Goal: Information Seeking & Learning: Learn about a topic

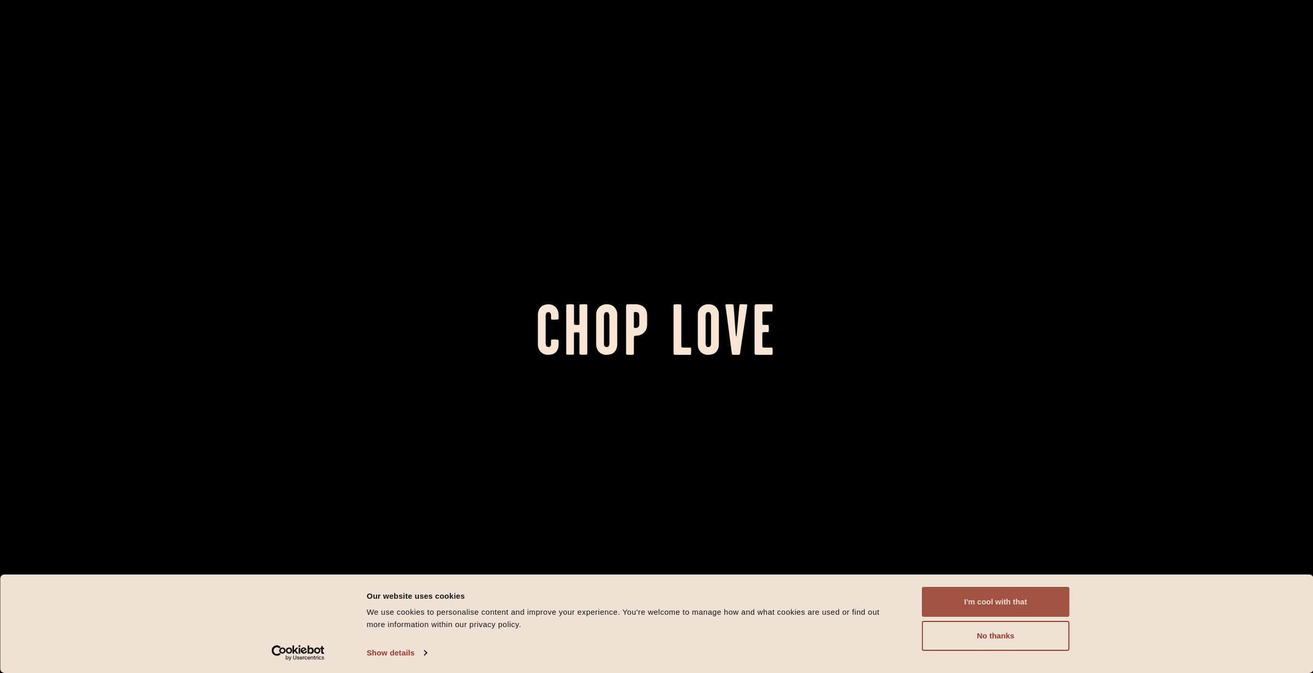
click at [1017, 602] on button "I'm cool with that" at bounding box center [996, 602] width 148 height 30
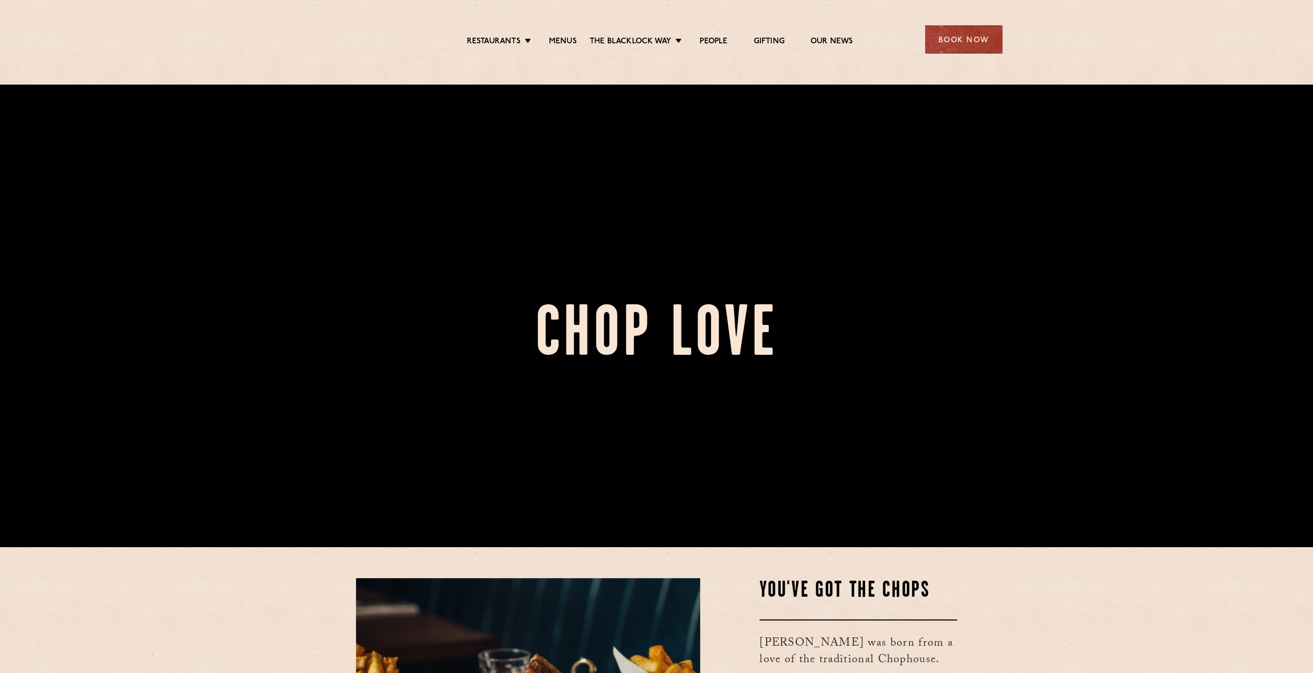
scroll to position [361, 0]
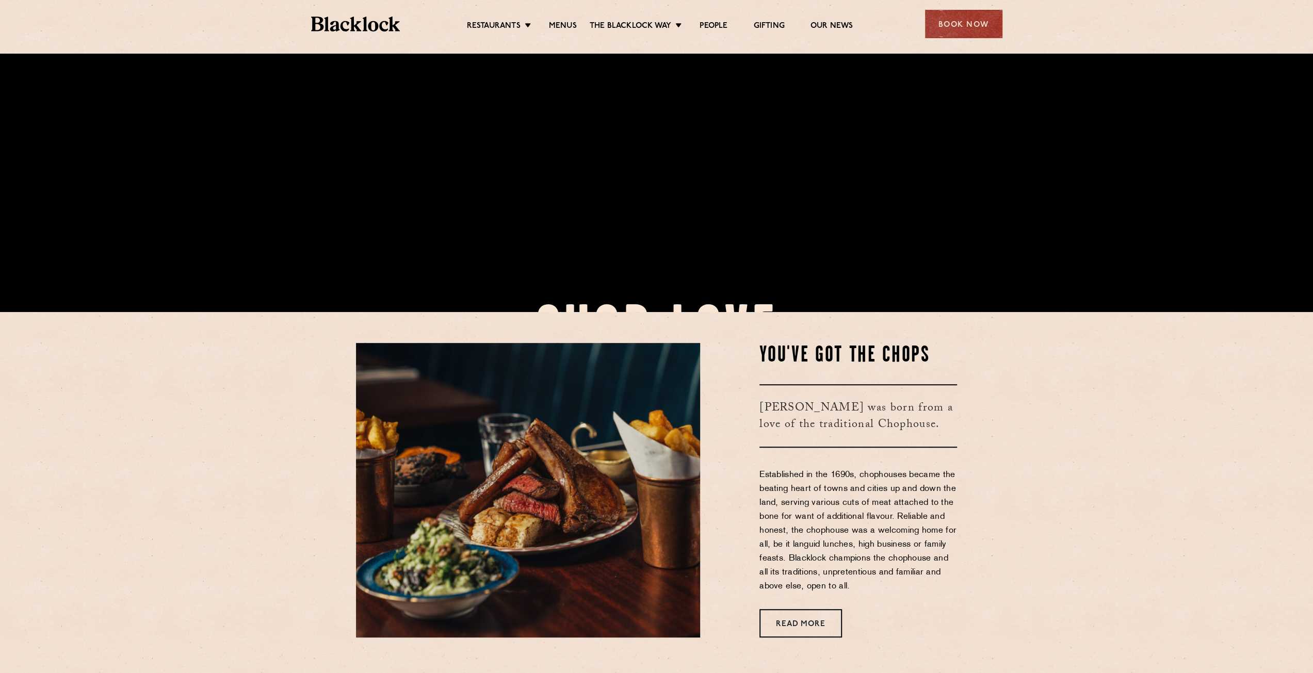
click at [555, 20] on ul "Restaurants Soho City Shoreditch Covent Garden Canary Wharf Manchester Birmingh…" at bounding box center [659, 24] width 519 height 17
click at [559, 25] on link "Menus" at bounding box center [563, 26] width 28 height 11
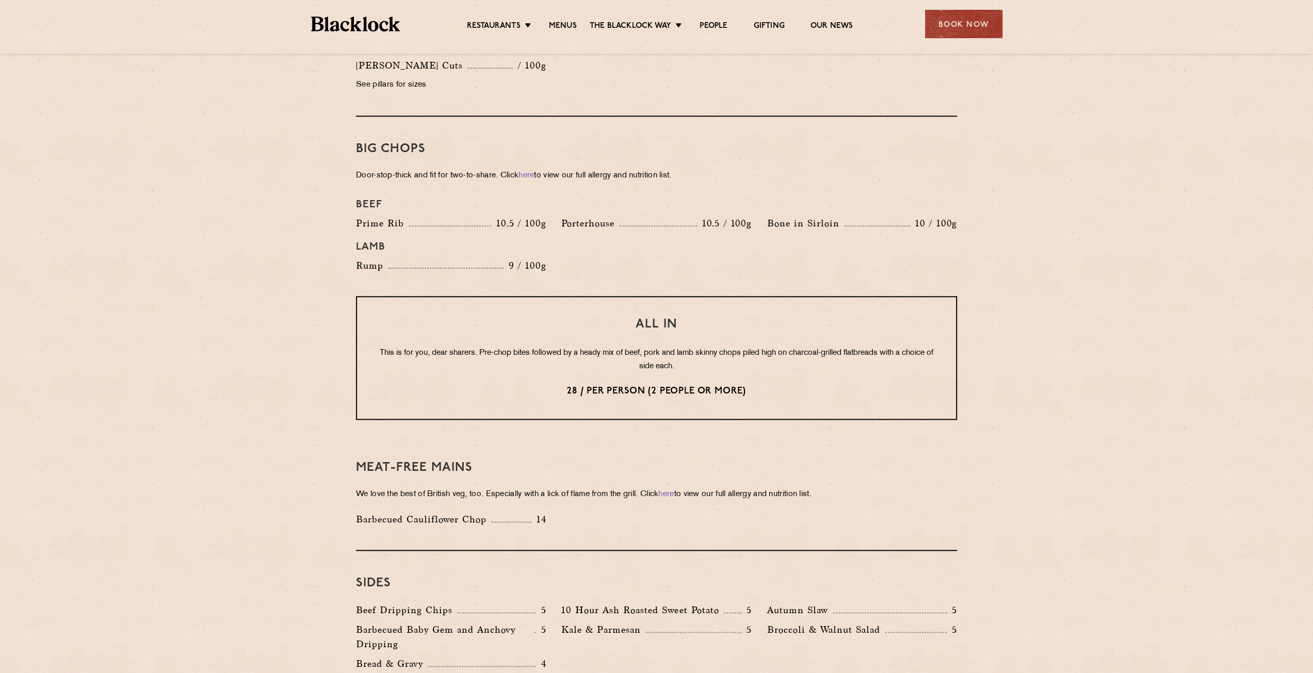
scroll to position [1135, 0]
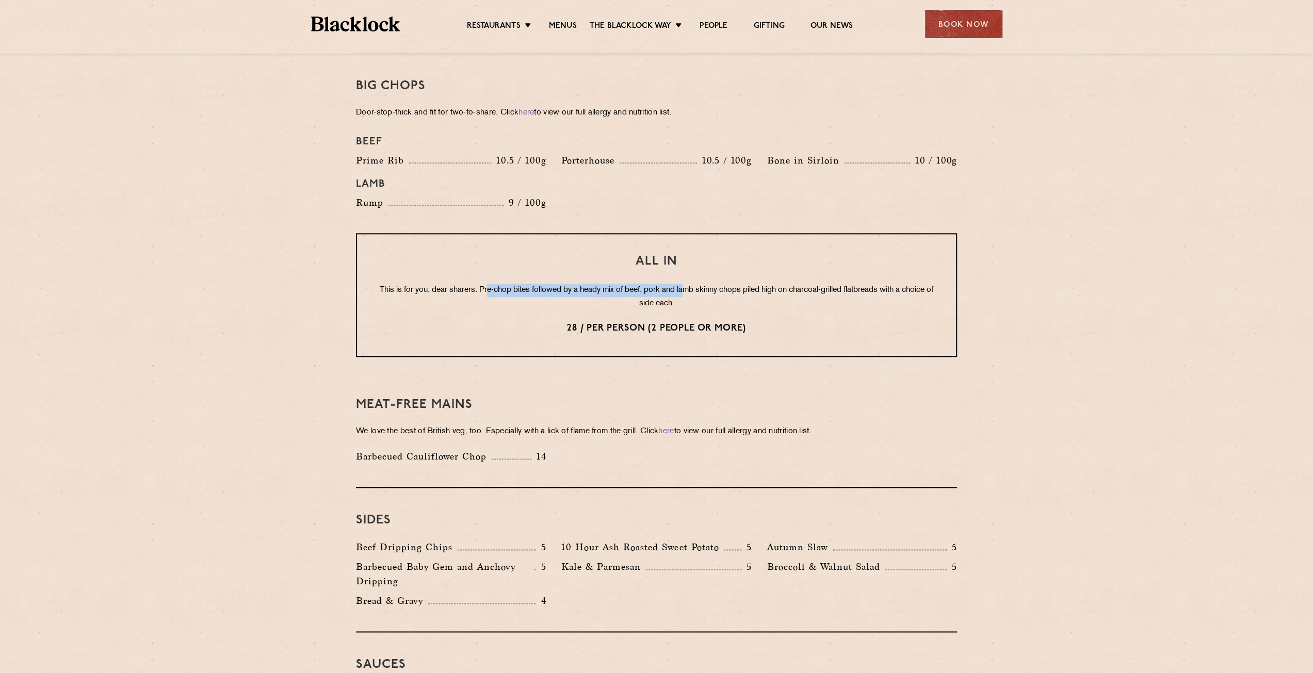
drag, startPoint x: 502, startPoint y: 277, endPoint x: 699, endPoint y: 281, distance: 197.1
click at [699, 284] on p "This is for you, dear sharers. Pre-chop bites followed by a heady mix of beef, …" at bounding box center [657, 297] width 558 height 27
click at [783, 298] on div "All In This is for you, dear sharers. Pre-chop bites followed by a heady mix of…" at bounding box center [656, 295] width 601 height 124
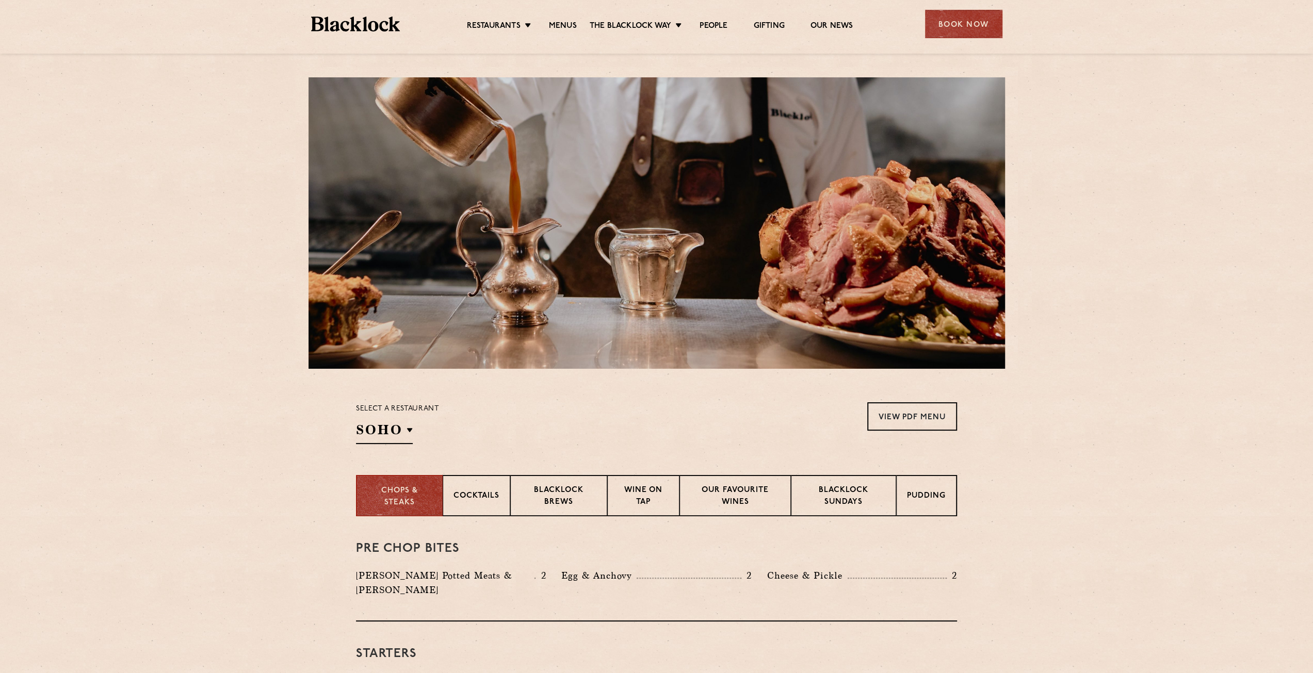
scroll to position [0, 0]
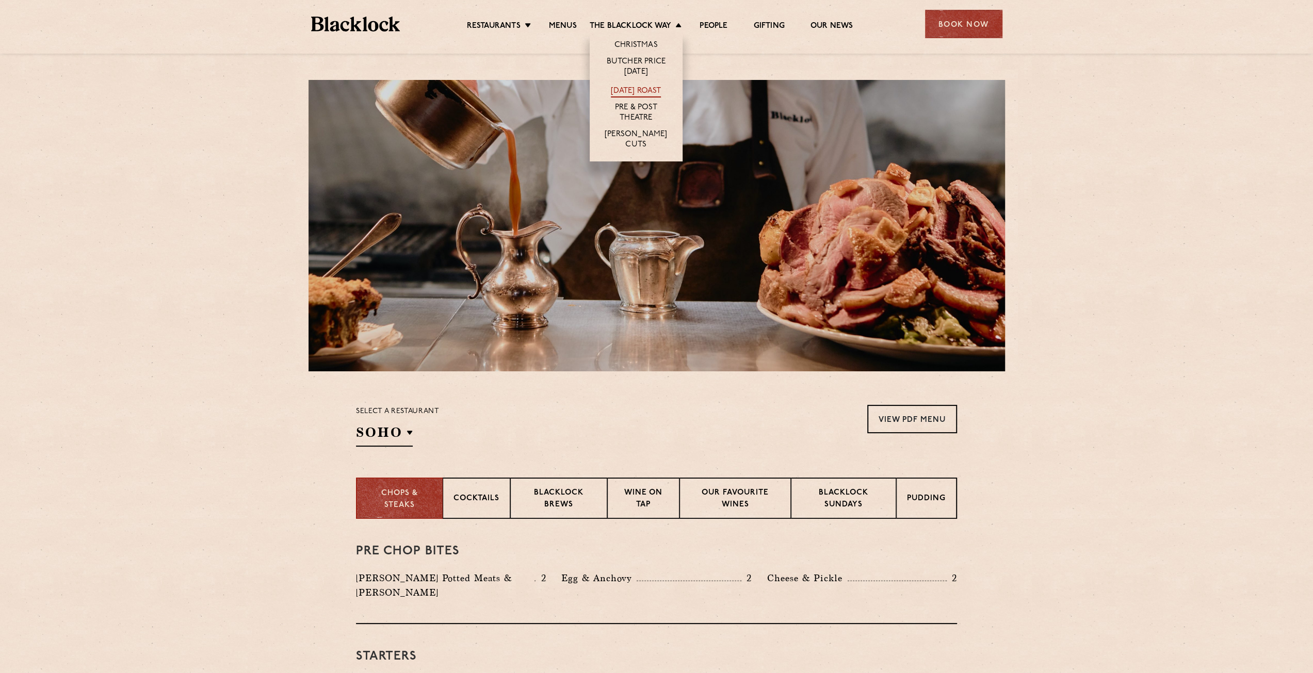
click at [650, 92] on link "[DATE] Roast" at bounding box center [636, 91] width 50 height 11
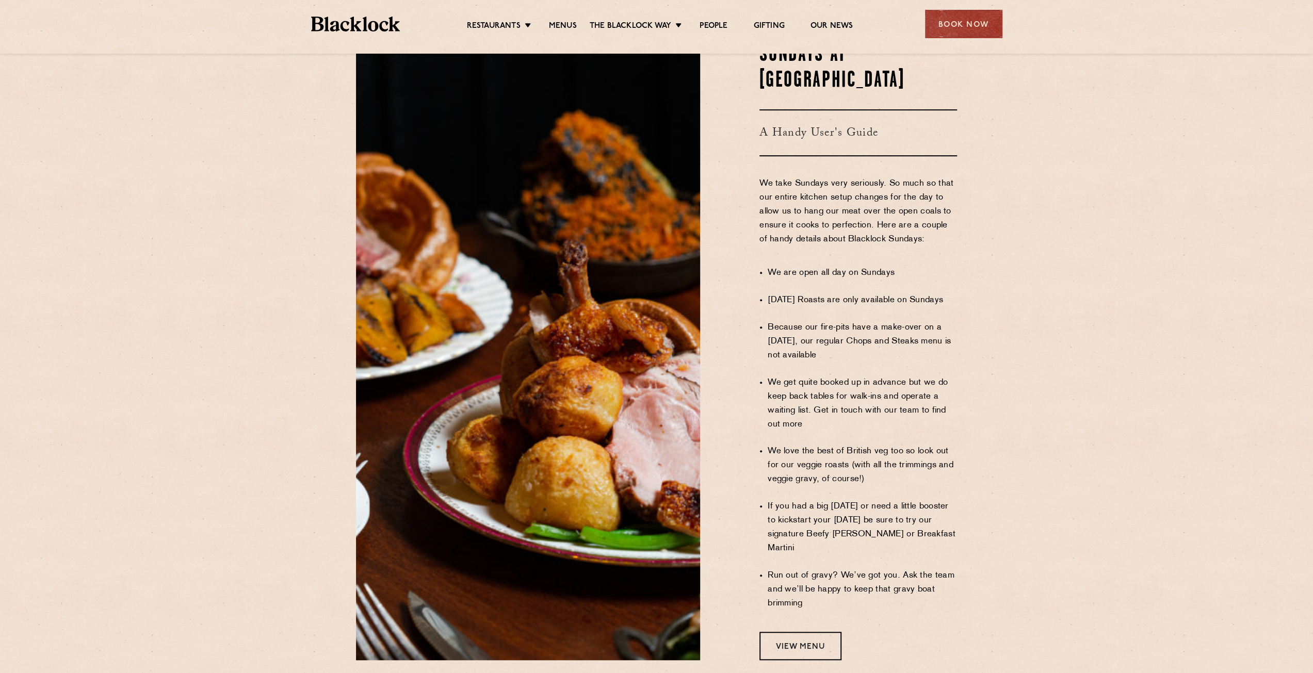
scroll to position [567, 0]
